Goal: Information Seeking & Learning: Learn about a topic

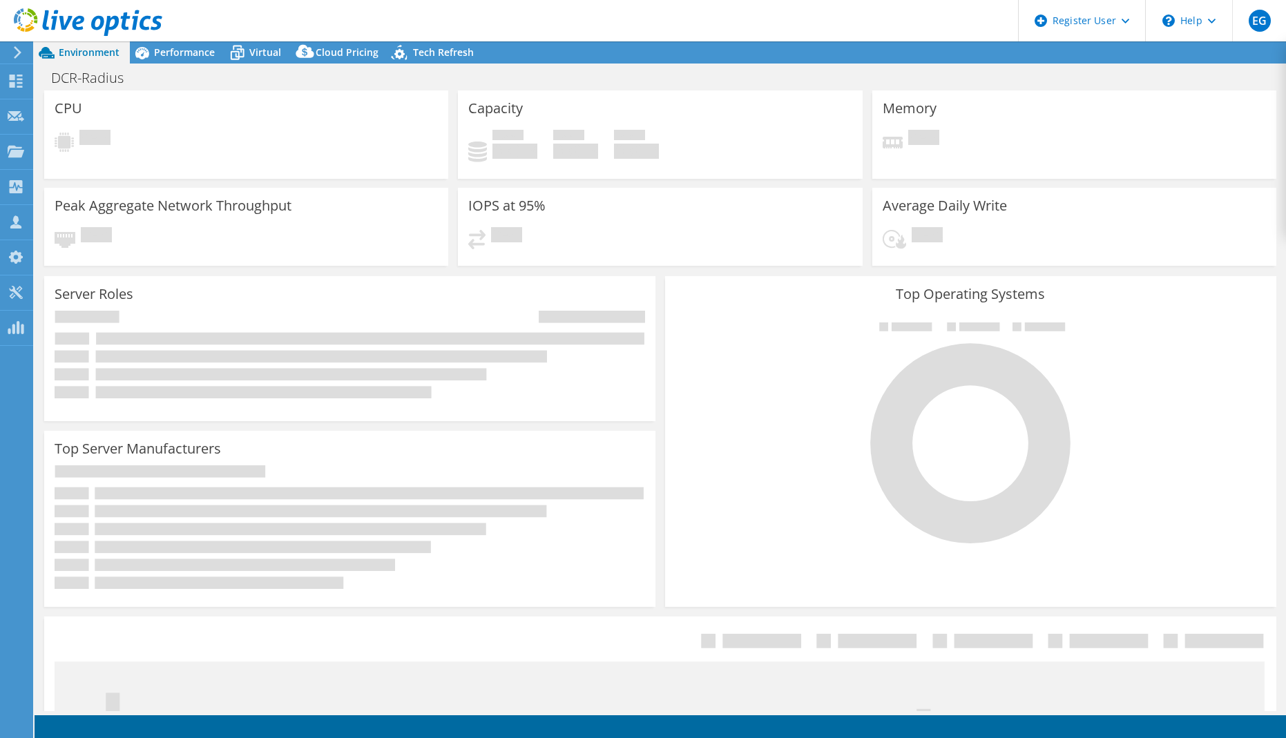
select select "USWest"
select select "USD"
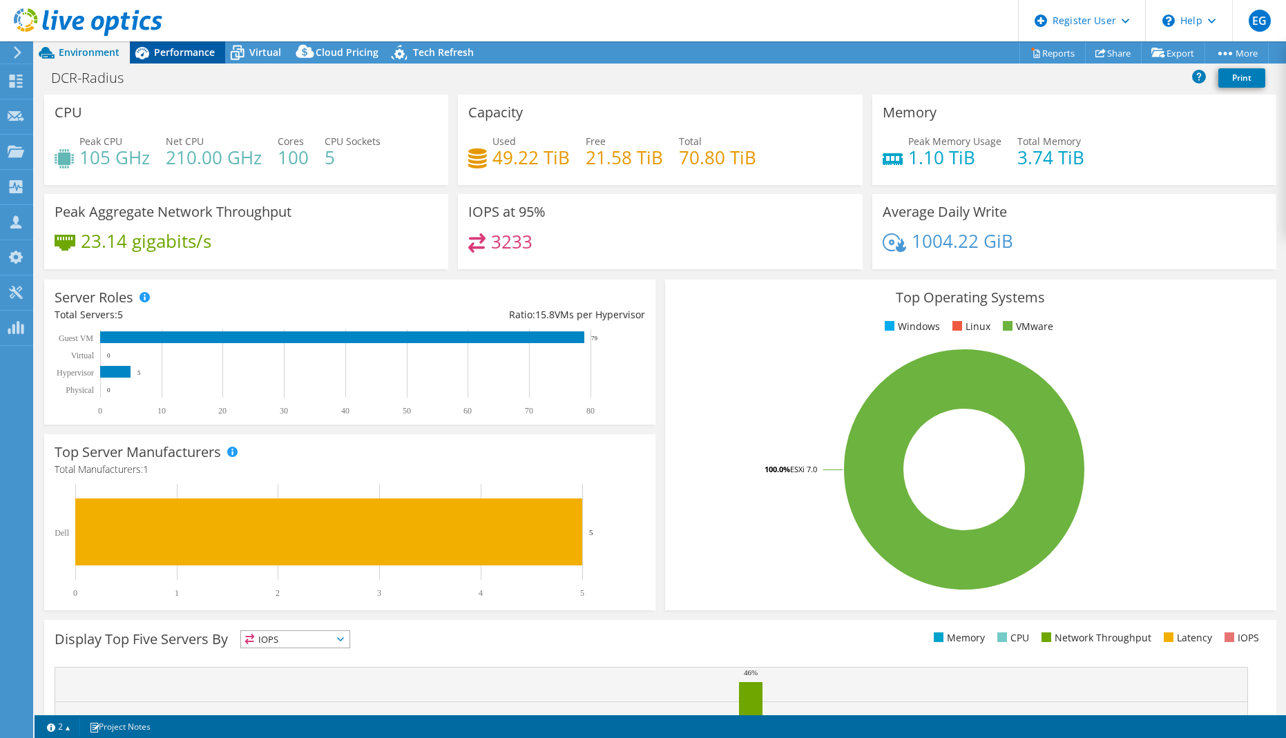
click at [184, 54] on span "Performance" at bounding box center [184, 52] width 61 height 13
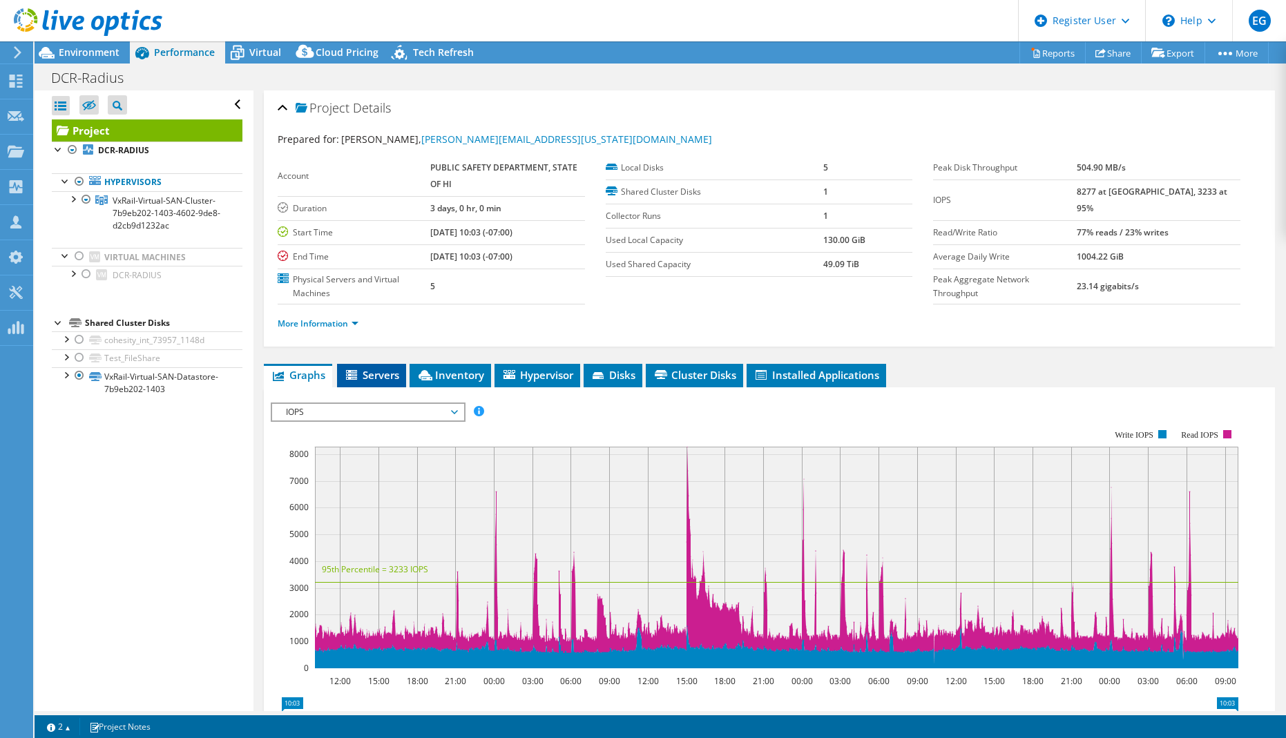
click at [397, 374] on span "Servers" at bounding box center [371, 375] width 55 height 14
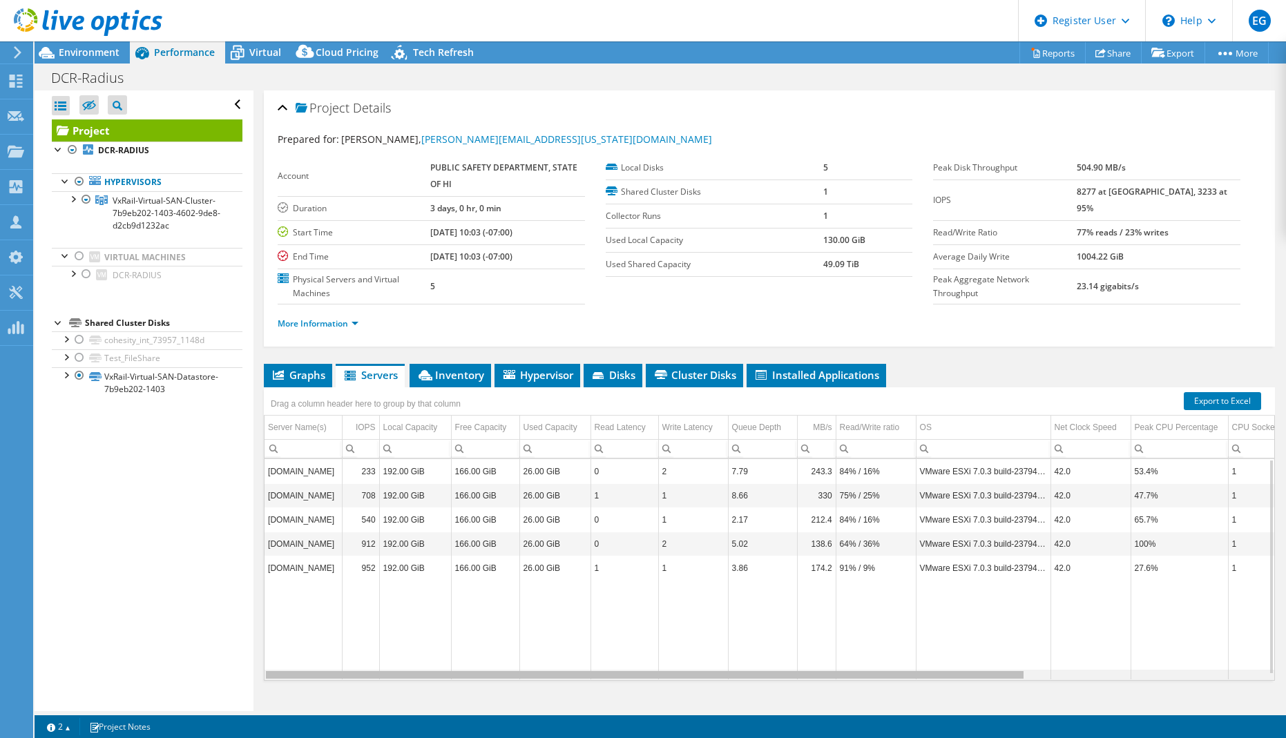
drag, startPoint x: 885, startPoint y: 676, endPoint x: 778, endPoint y: 646, distance: 110.6
click at [778, 646] on body "EG Dell User [PERSON_NAME] [PERSON_NAME][EMAIL_ADDRESS][DOMAIN_NAME] Dell My Pr…" at bounding box center [643, 369] width 1286 height 738
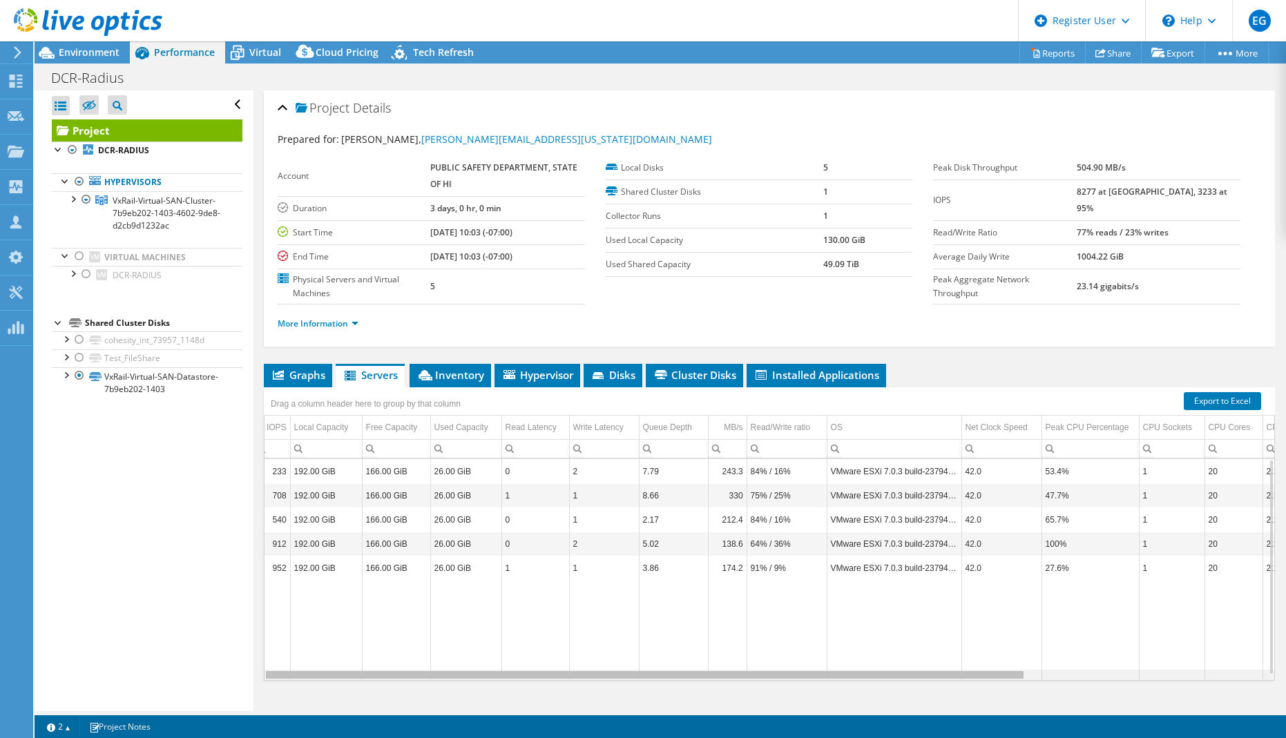
scroll to position [0, 118]
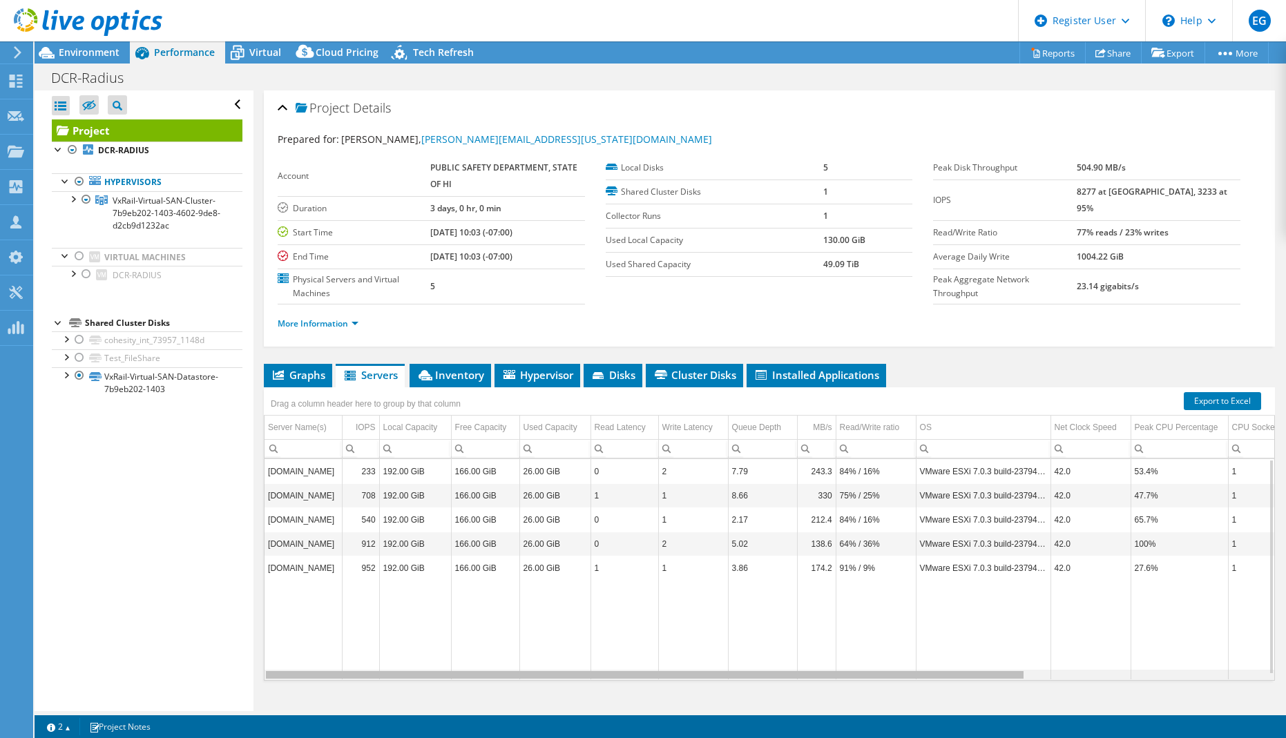
drag, startPoint x: 990, startPoint y: 671, endPoint x: 746, endPoint y: 647, distance: 245.1
click at [746, 648] on body "EG Dell User [PERSON_NAME] [PERSON_NAME][EMAIL_ADDRESS][DOMAIN_NAME] Dell My Pr…" at bounding box center [643, 369] width 1286 height 738
drag, startPoint x: 693, startPoint y: 675, endPoint x: 629, endPoint y: 667, distance: 64.0
click at [629, 667] on body "EG Dell User [PERSON_NAME] [PERSON_NAME][EMAIL_ADDRESS][DOMAIN_NAME] Dell My Pr…" at bounding box center [643, 369] width 1286 height 738
drag, startPoint x: 693, startPoint y: 667, endPoint x: 700, endPoint y: 666, distance: 7.0
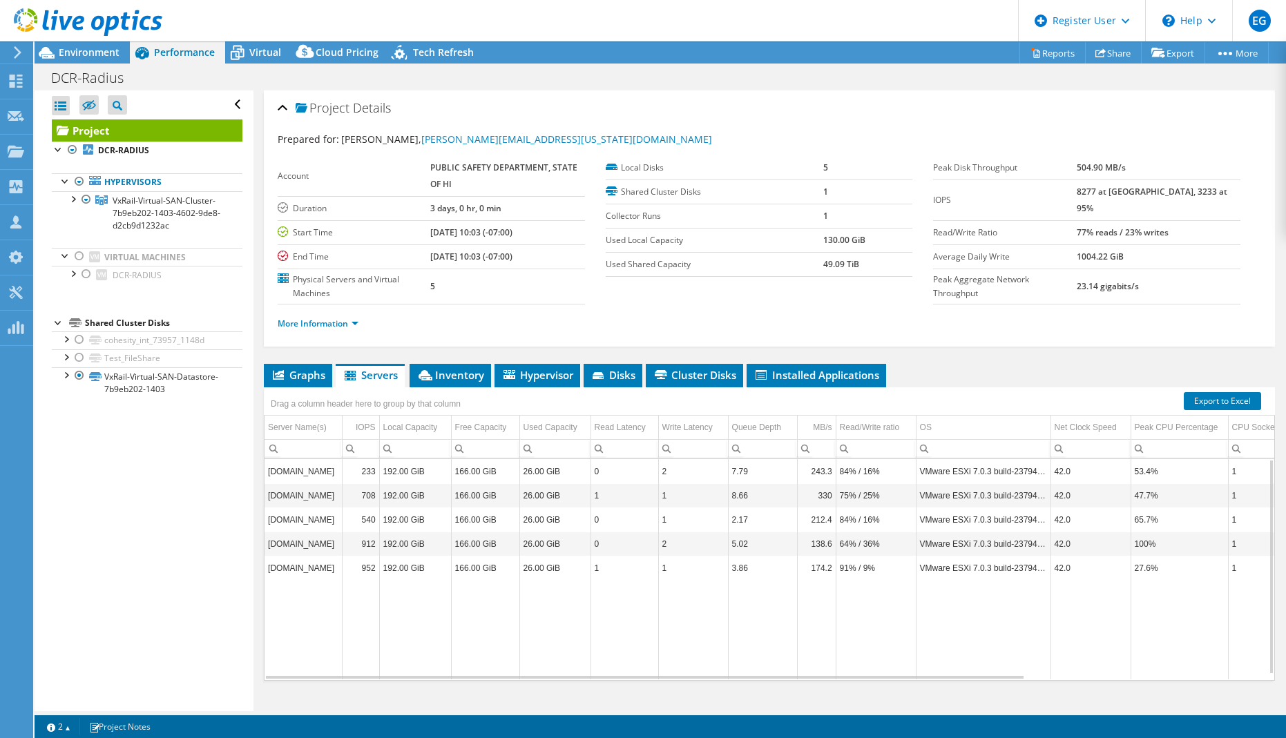
click at [700, 666] on tr "Data grid" at bounding box center [922, 629] width 1314 height 99
click at [254, 75] on div "DCR-Radius Print" at bounding box center [661, 78] width 1252 height 26
click at [270, 49] on span "Virtual" at bounding box center [265, 52] width 32 height 13
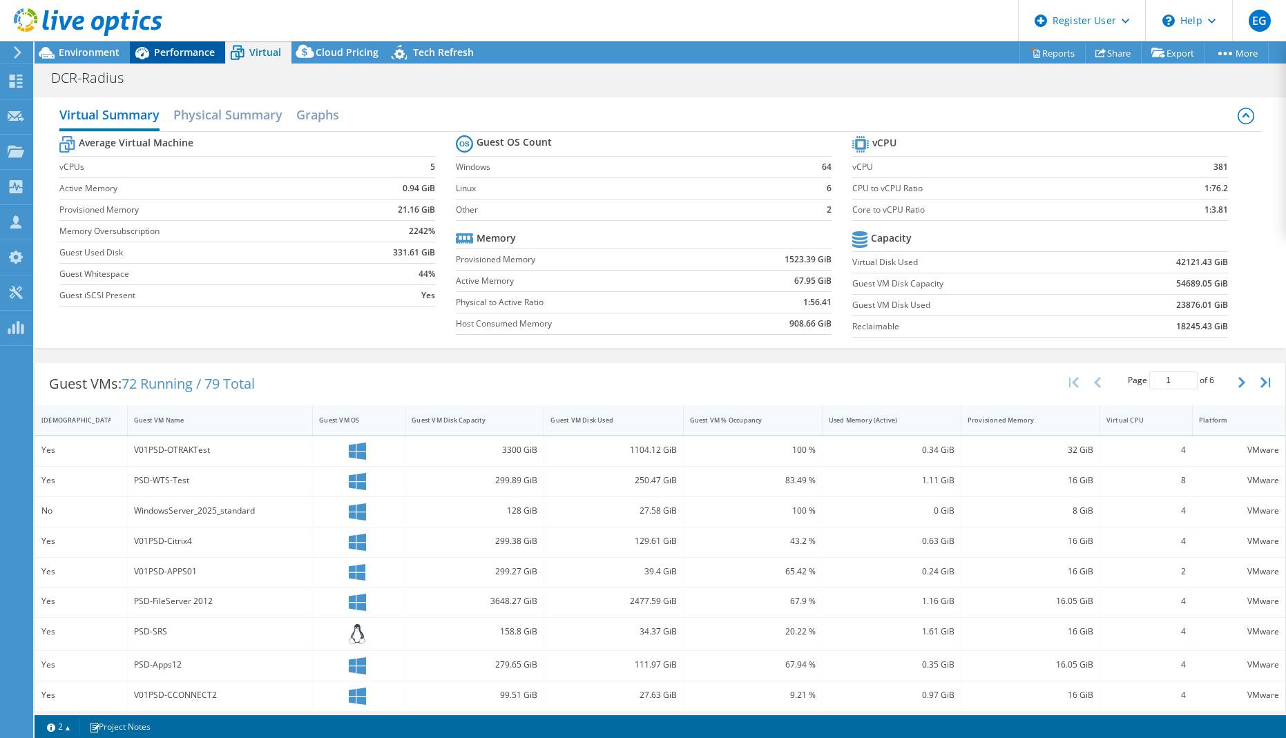
click at [190, 46] on span "Performance" at bounding box center [184, 52] width 61 height 13
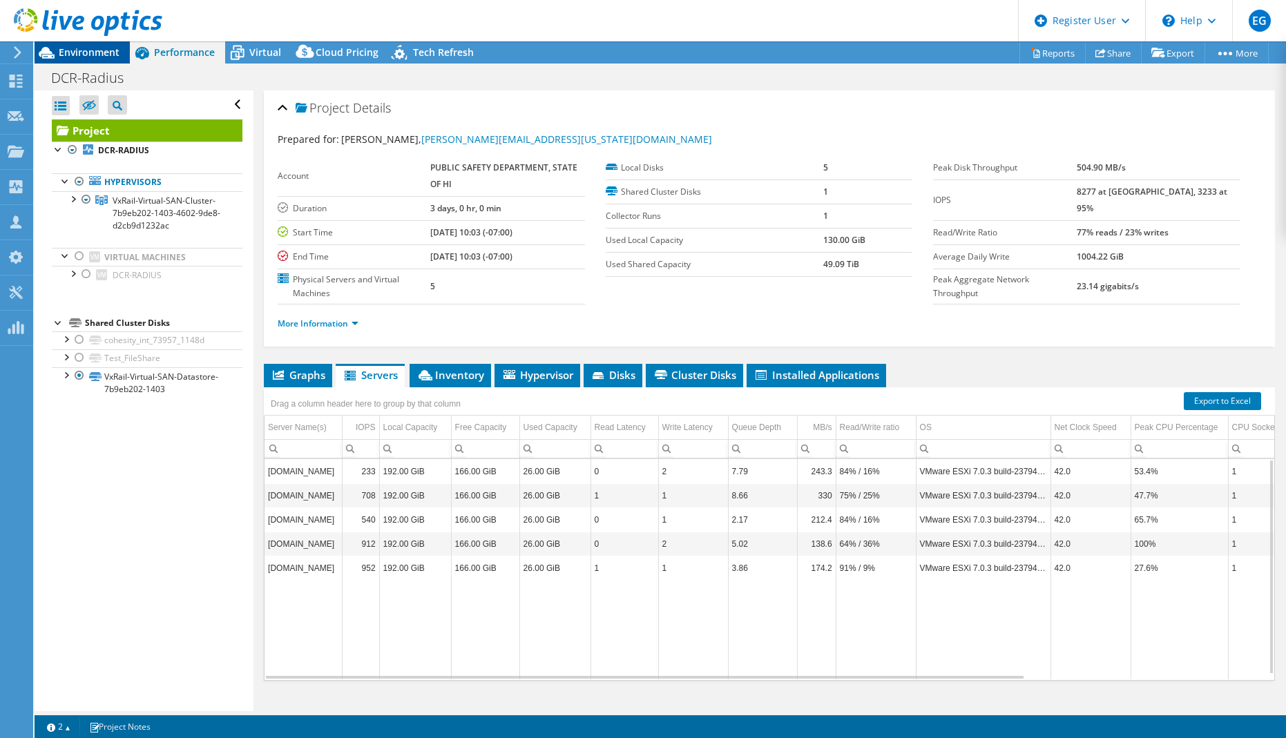
click at [76, 55] on span "Environment" at bounding box center [89, 52] width 61 height 13
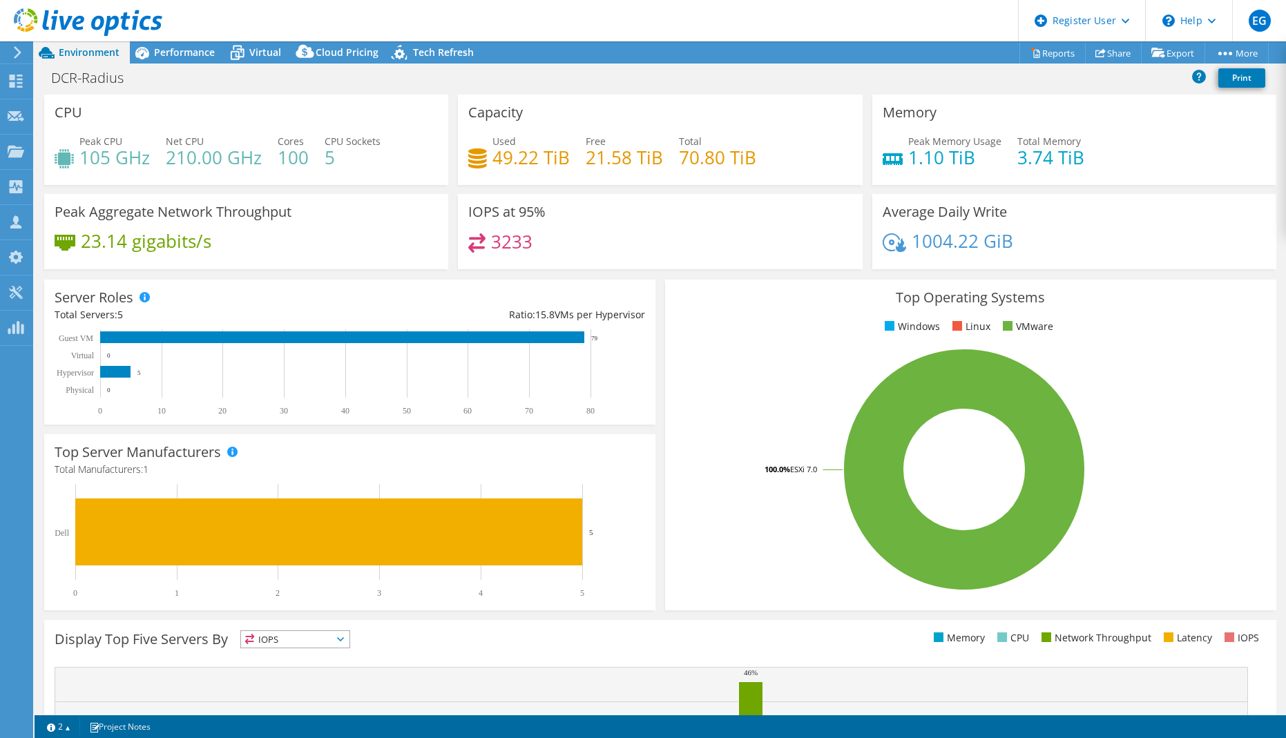
click at [504, 396] on rect at bounding box center [344, 372] width 578 height 86
click at [562, 408] on rect at bounding box center [344, 372] width 578 height 86
